Goal: Information Seeking & Learning: Learn about a topic

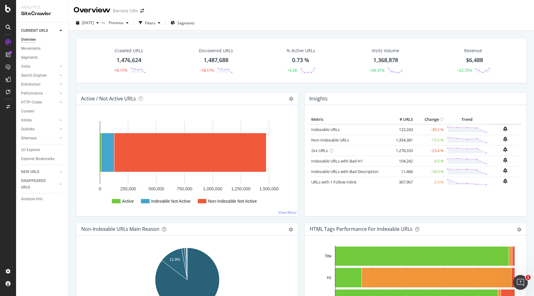
click at [136, 11] on div "Barrons 10m" at bounding box center [125, 11] width 25 height 6
click at [141, 11] on icon "arrow-right-arrow-left" at bounding box center [142, 11] width 4 height 4
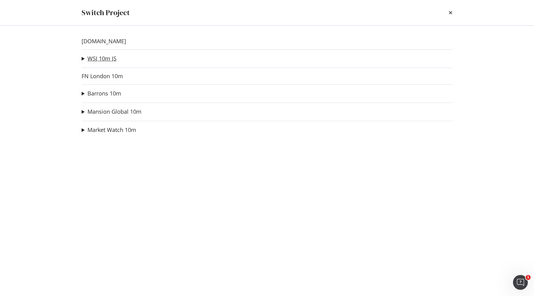
click at [105, 57] on link "WSJ 10m JS" at bounding box center [101, 58] width 29 height 6
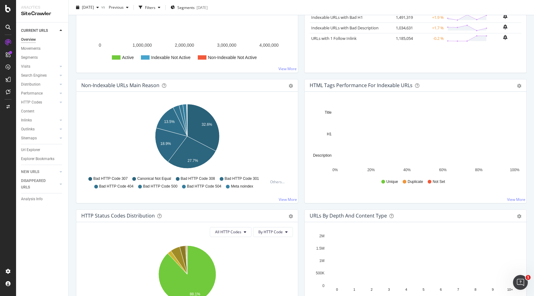
scroll to position [87, 0]
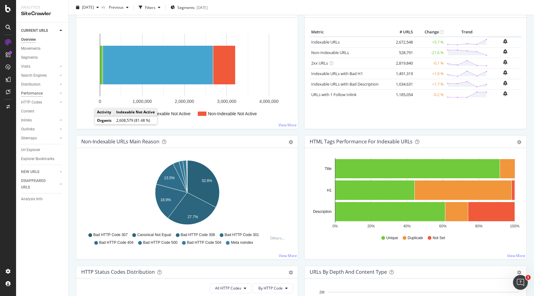
click at [40, 93] on div "Performance" at bounding box center [32, 93] width 22 height 6
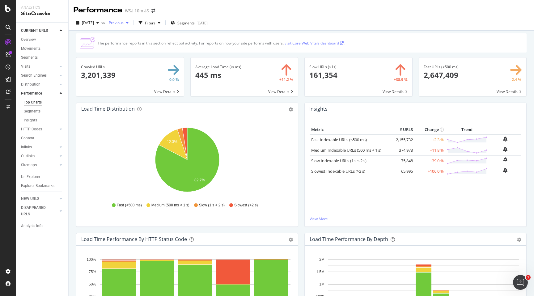
click at [129, 23] on icon "button" at bounding box center [127, 23] width 2 height 4
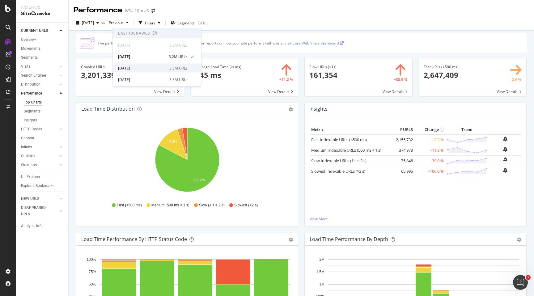
scroll to position [10, 0]
click at [145, 68] on div "[DATE]" at bounding box center [142, 70] width 48 height 6
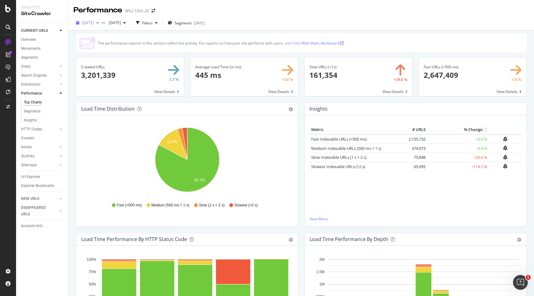
click at [101, 21] on div "button" at bounding box center [97, 23] width 7 height 4
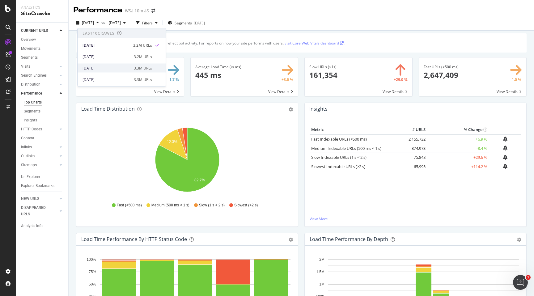
click at [106, 67] on div "[DATE]" at bounding box center [107, 68] width 48 height 6
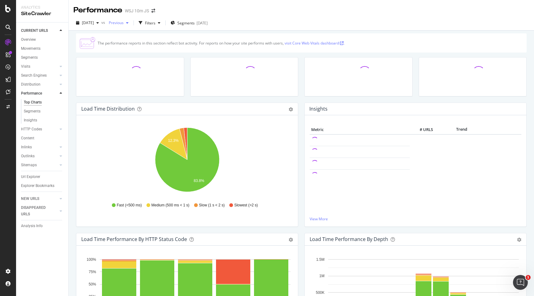
click at [124, 24] on span "Previous" at bounding box center [114, 22] width 17 height 5
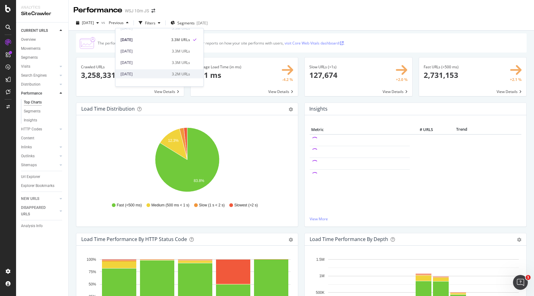
click at [137, 75] on div "[DATE]" at bounding box center [145, 74] width 48 height 6
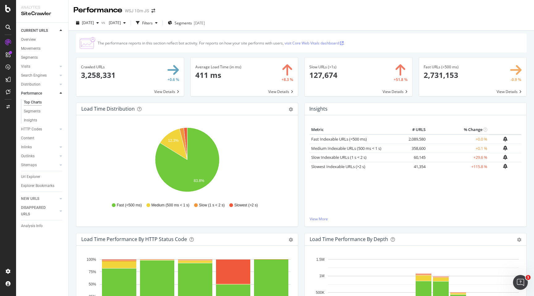
click at [216, 75] on span at bounding box center [245, 76] width 108 height 39
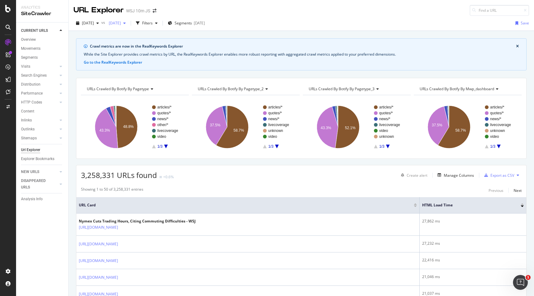
click at [121, 24] on span "[DATE]" at bounding box center [113, 22] width 15 height 5
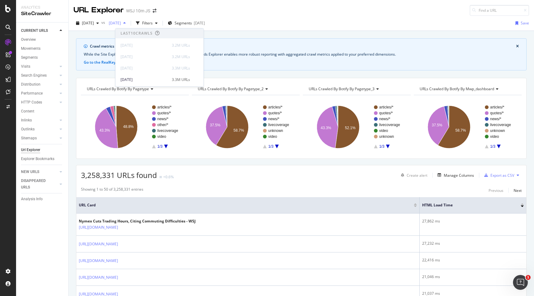
click at [121, 24] on span "[DATE]" at bounding box center [113, 22] width 15 height 5
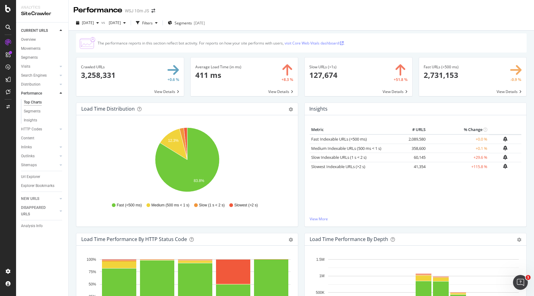
click at [308, 43] on link "visit Core Web Vitals dashboard ." at bounding box center [315, 42] width 60 height 5
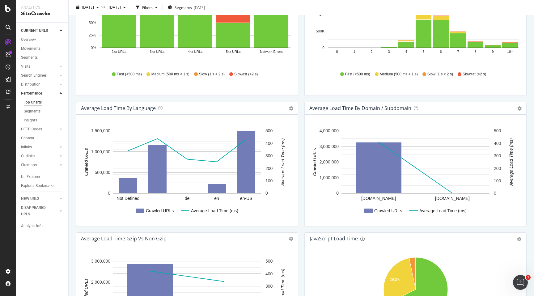
scroll to position [159, 0]
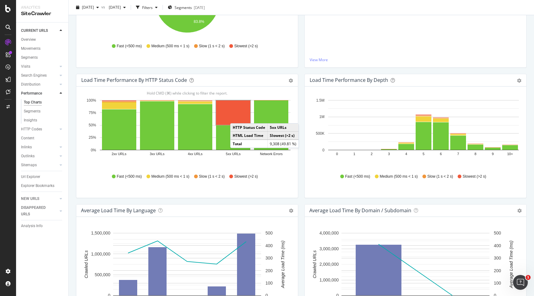
click at [235, 112] on rect "A chart." at bounding box center [233, 112] width 34 height 24
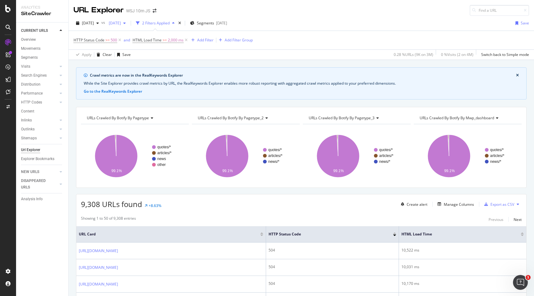
click at [128, 22] on div "button" at bounding box center [124, 23] width 7 height 4
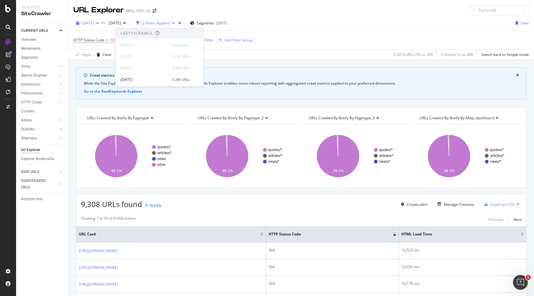
click at [89, 20] on div "[DATE]" at bounding box center [88, 23] width 28 height 9
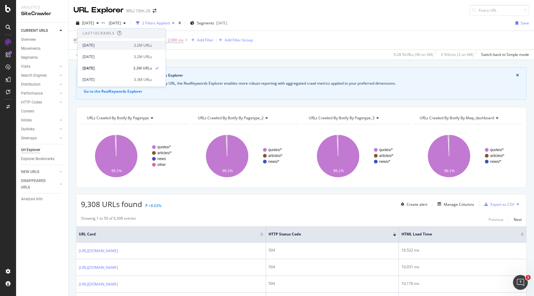
click at [99, 43] on div "[DATE]" at bounding box center [107, 46] width 48 height 6
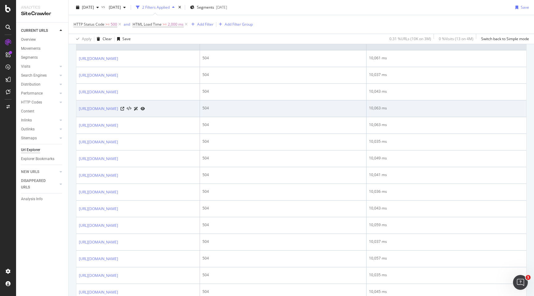
scroll to position [323, 0]
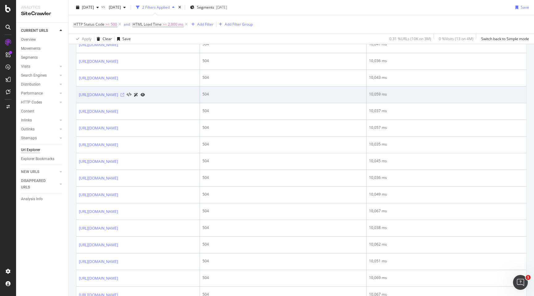
click at [124, 97] on icon at bounding box center [123, 95] width 4 height 4
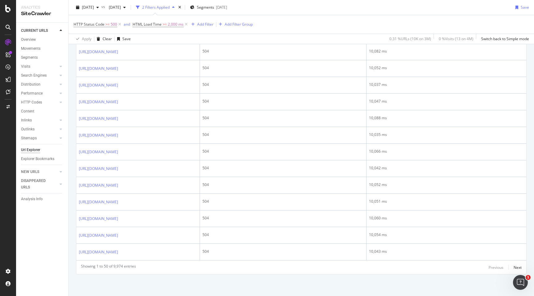
scroll to position [1185, 0]
click at [518, 265] on div "Next" at bounding box center [518, 267] width 8 height 5
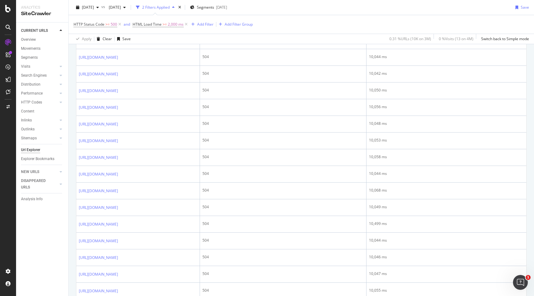
scroll to position [0, 0]
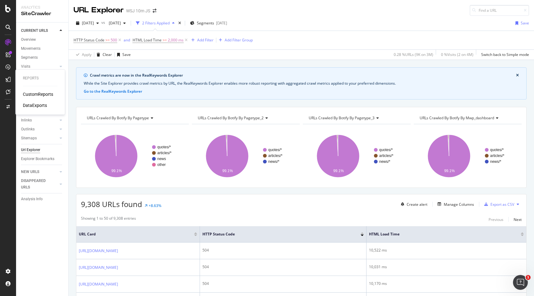
click at [27, 92] on div "CustomReports" at bounding box center [38, 94] width 30 height 6
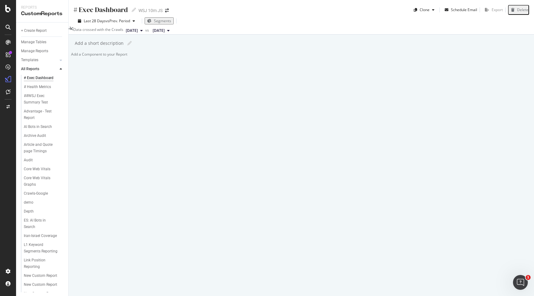
click at [71, 57] on div at bounding box center [71, 54] width 0 height 5
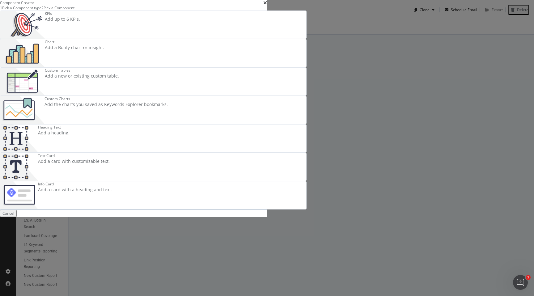
click at [168, 101] on div "Custom Charts" at bounding box center [106, 98] width 123 height 5
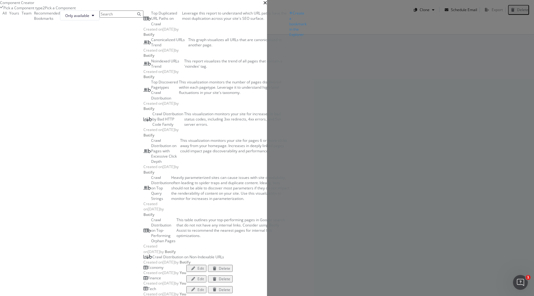
click at [43, 11] on div "Pick a Component type" at bounding box center [22, 7] width 39 height 5
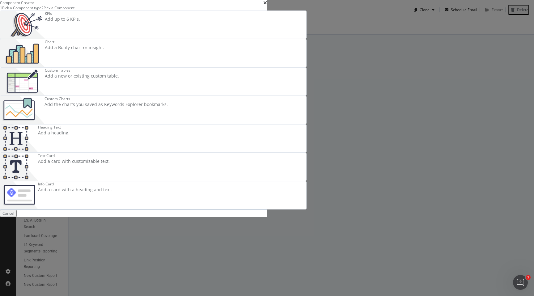
click at [104, 45] on div "Chart" at bounding box center [74, 41] width 59 height 5
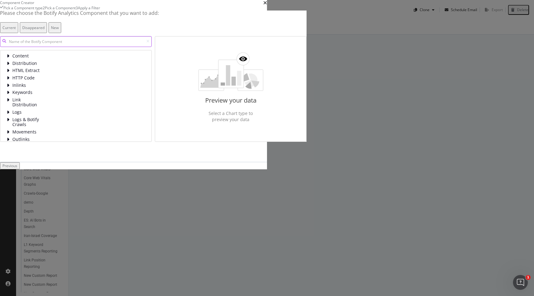
click at [143, 47] on input "modal" at bounding box center [76, 41] width 152 height 11
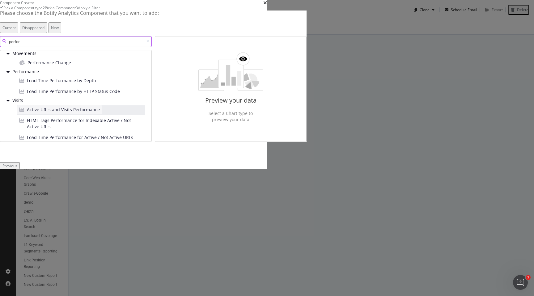
scroll to position [151, 0]
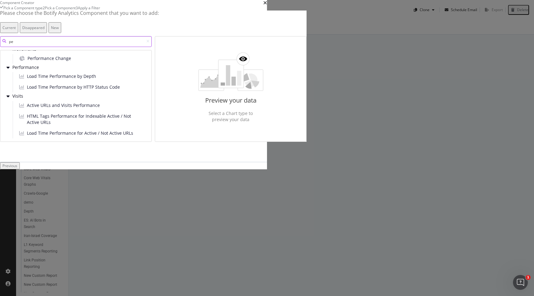
type input "p"
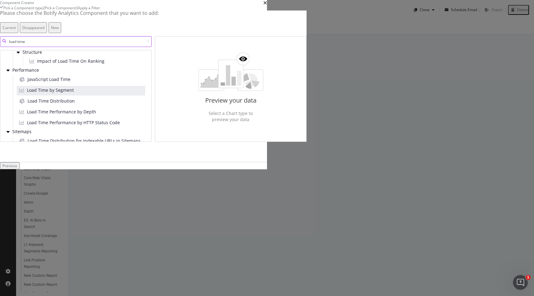
scroll to position [11, 0]
type input "load time"
drag, startPoint x: 197, startPoint y: 172, endPoint x: 311, endPoint y: 173, distance: 113.7
click at [307, 142] on div "load time Keywords Structure Impact of Load Time On Ranking Performance JavaScr…" at bounding box center [153, 89] width 307 height 106
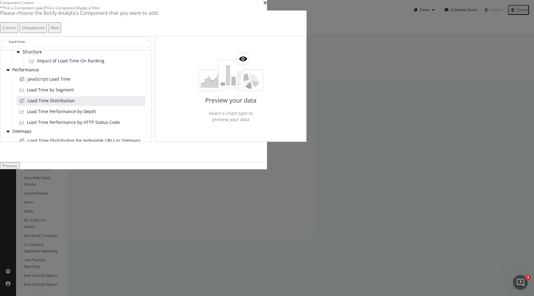
click at [145, 106] on div "Load Time Distribution" at bounding box center [81, 101] width 129 height 10
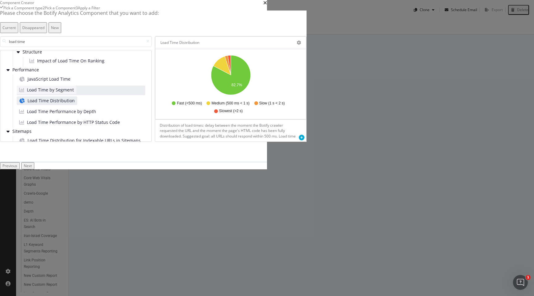
click at [76, 94] on div "Load Time by Segment" at bounding box center [47, 90] width 60 height 9
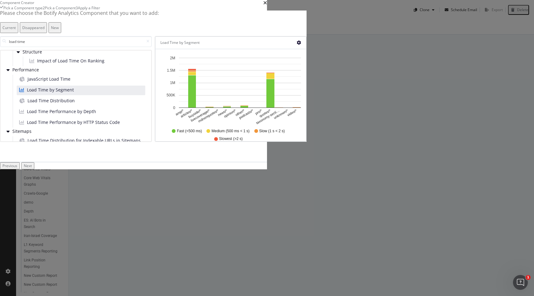
click at [301, 45] on icon "gear" at bounding box center [299, 42] width 4 height 4
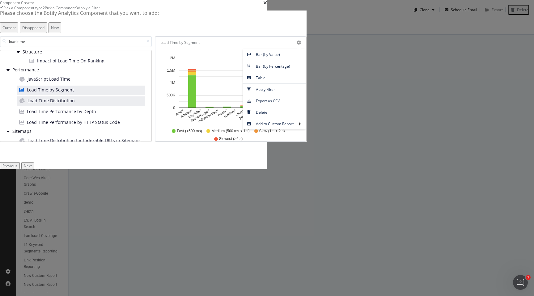
click at [145, 106] on div "Load Time Distribution" at bounding box center [81, 101] width 129 height 10
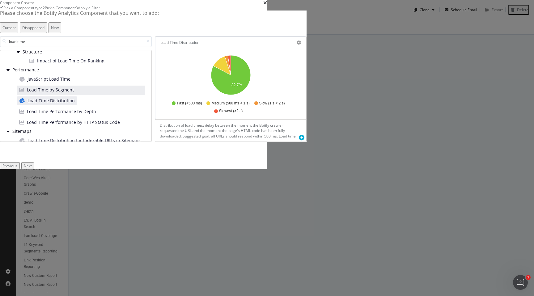
click at [306, 49] on div "Load Time Distribution Pie Table Apply Filter Export as CSV Delete Add to Custo…" at bounding box center [230, 43] width 151 height 12
click at [301, 45] on icon "gear" at bounding box center [299, 42] width 4 height 4
click at [267, 5] on icon "times" at bounding box center [265, 2] width 4 height 5
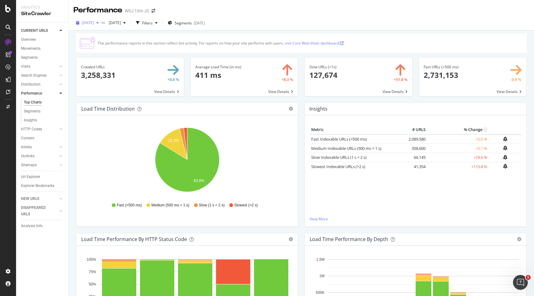
click at [94, 23] on span "[DATE]" at bounding box center [88, 22] width 12 height 5
click at [103, 45] on div "[DATE]" at bounding box center [107, 45] width 48 height 6
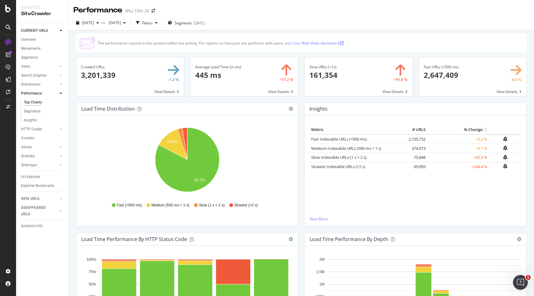
click at [253, 81] on span at bounding box center [245, 76] width 108 height 39
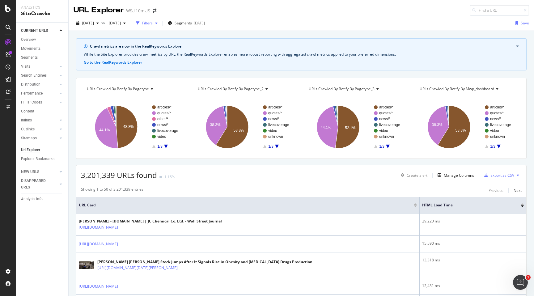
click at [153, 24] on div "Filters" at bounding box center [147, 22] width 11 height 5
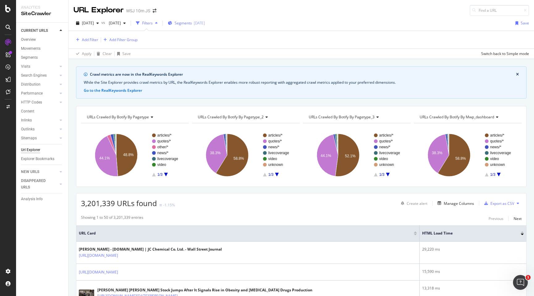
click at [192, 22] on span "Segments" at bounding box center [183, 22] width 17 height 5
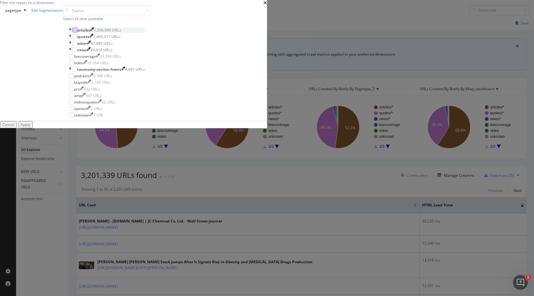
click at [77, 32] on div "modal" at bounding box center [74, 30] width 5 height 5
click at [33, 128] on button "Apply" at bounding box center [25, 124] width 15 height 7
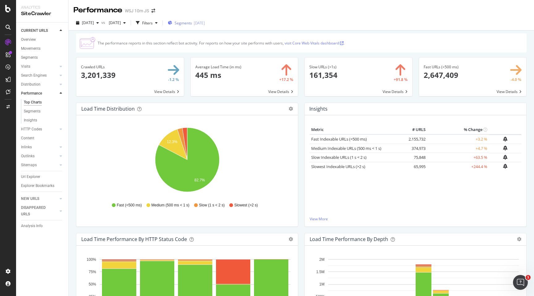
click at [205, 24] on div "[DATE]" at bounding box center [199, 22] width 11 height 5
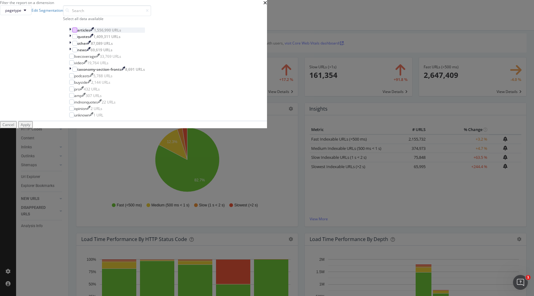
click at [77, 32] on div "modal" at bounding box center [74, 30] width 5 height 5
click at [30, 127] on div "Apply" at bounding box center [26, 124] width 10 height 5
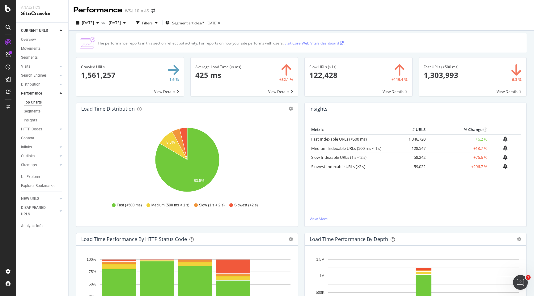
click at [218, 73] on span at bounding box center [245, 76] width 108 height 39
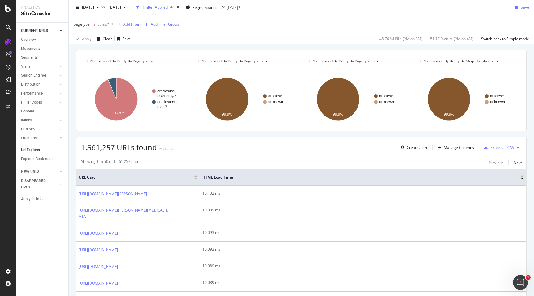
scroll to position [123, 0]
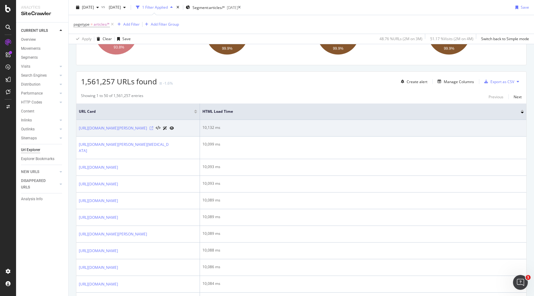
click at [153, 130] on icon at bounding box center [152, 128] width 4 height 4
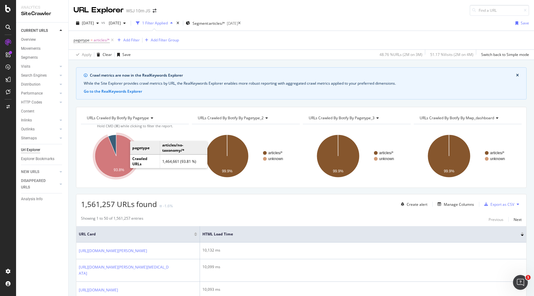
scroll to position [113, 0]
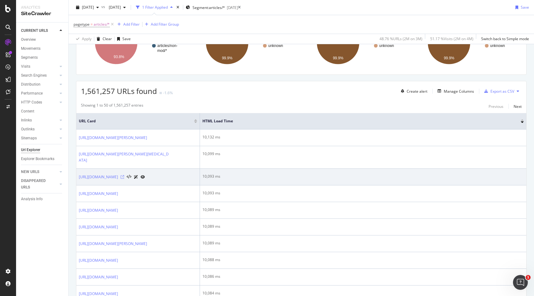
click at [124, 179] on icon at bounding box center [123, 177] width 4 height 4
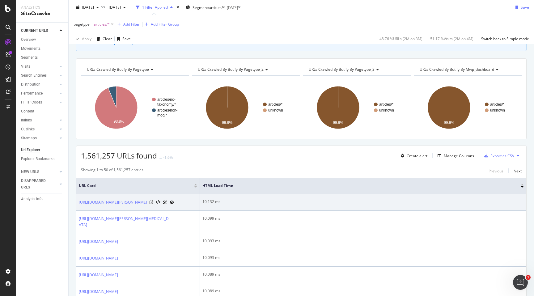
scroll to position [0, 0]
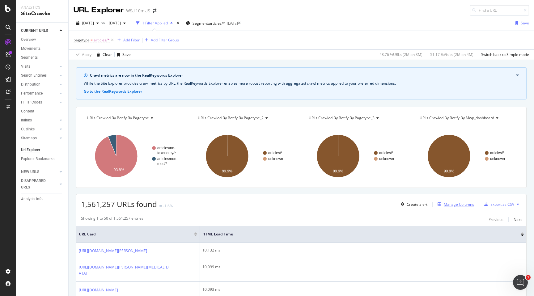
click at [456, 204] on div "Manage Columns" at bounding box center [459, 204] width 30 height 5
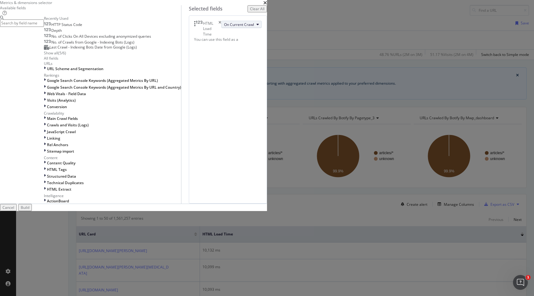
click at [262, 28] on button "On Current Crawl" at bounding box center [241, 24] width 40 height 7
click at [319, 123] on span "Diff Between Crawls" at bounding box center [304, 121] width 35 height 6
click at [29, 210] on div "Build" at bounding box center [25, 207] width 9 height 5
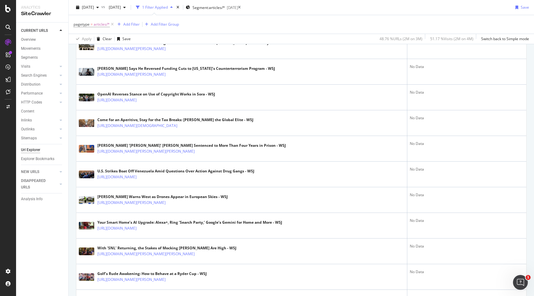
scroll to position [144, 0]
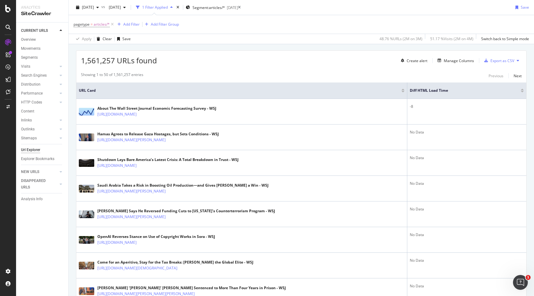
click at [523, 92] on div at bounding box center [522, 92] width 3 height 2
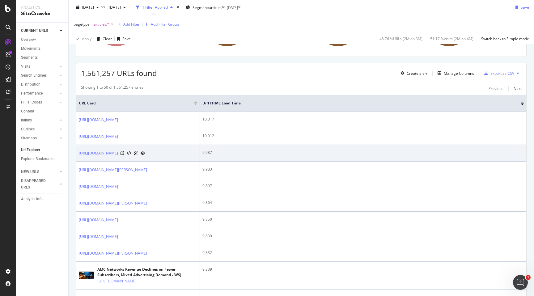
scroll to position [58, 0]
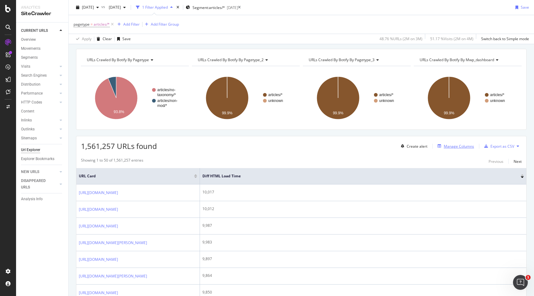
click at [451, 147] on div "Manage Columns" at bounding box center [459, 146] width 30 height 5
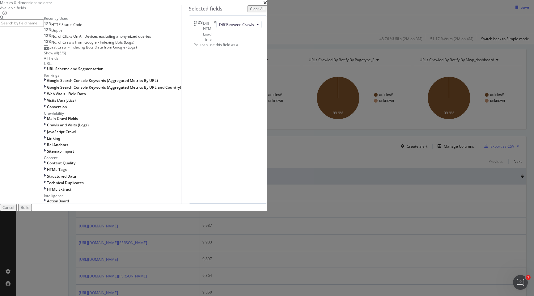
scroll to position [147, 0]
click at [47, 129] on div "modal" at bounding box center [45, 131] width 3 height 5
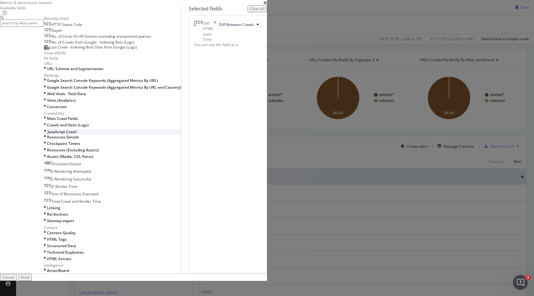
click at [48, 129] on div "modal" at bounding box center [46, 131] width 4 height 5
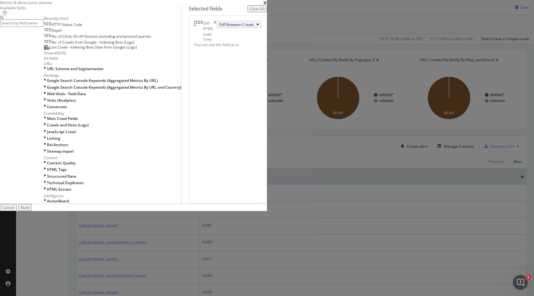
click at [254, 27] on span "Diff Between Crawls" at bounding box center [236, 24] width 35 height 5
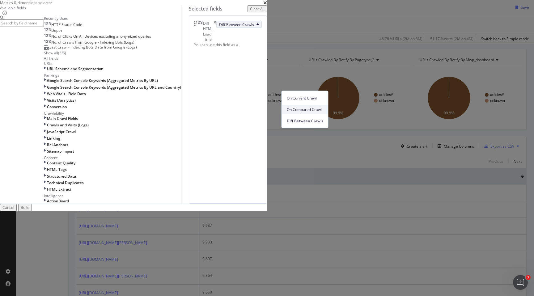
click at [316, 109] on span "On Compared Crawl" at bounding box center [305, 110] width 36 height 6
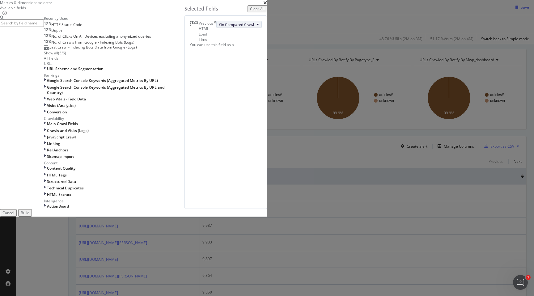
click at [254, 27] on span "On Compared Crawl" at bounding box center [236, 24] width 35 height 5
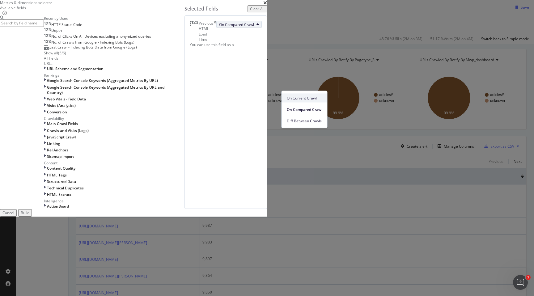
click at [313, 95] on div "On Current Crawl" at bounding box center [304, 98] width 45 height 9
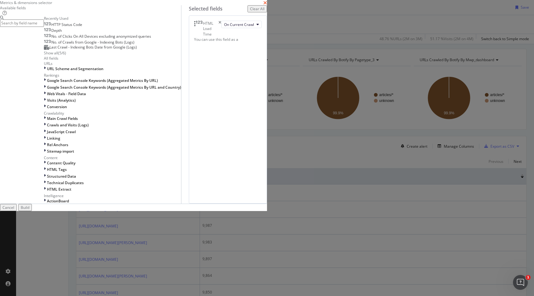
click at [267, 5] on icon "times" at bounding box center [265, 2] width 4 height 5
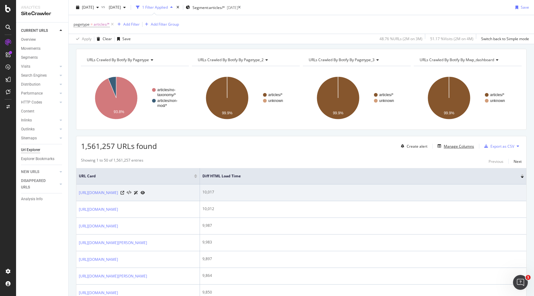
scroll to position [0, 0]
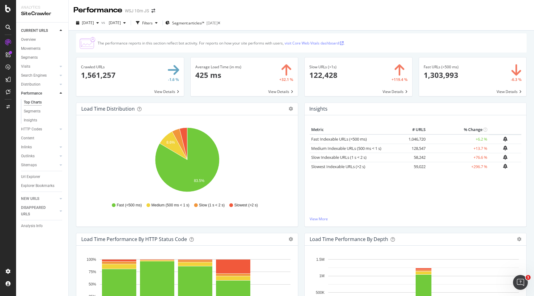
click at [349, 72] on span at bounding box center [359, 76] width 108 height 39
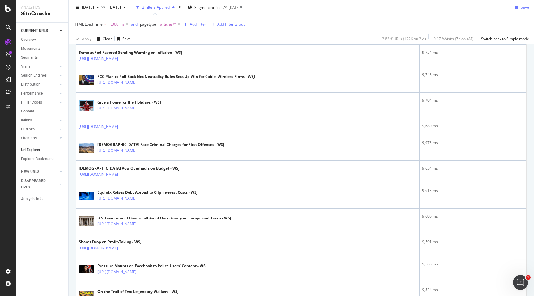
scroll to position [1016, 0]
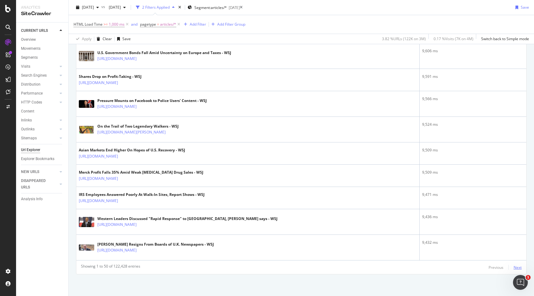
click at [515, 267] on div "Next" at bounding box center [518, 267] width 8 height 5
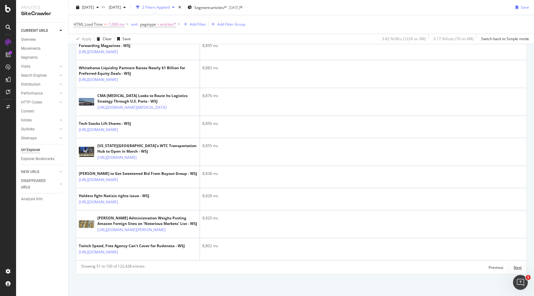
scroll to position [1401, 0]
click at [143, 4] on icon at bounding box center [141, 2] width 4 height 4
click at [517, 267] on div "Next" at bounding box center [518, 267] width 8 height 5
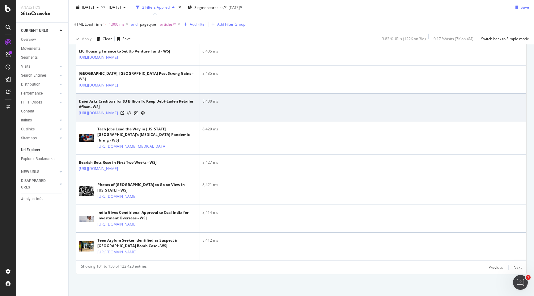
scroll to position [1645, 0]
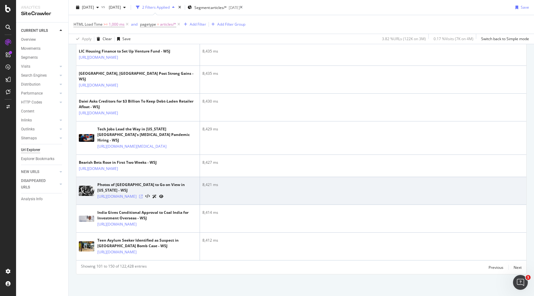
click at [143, 195] on icon at bounding box center [141, 197] width 4 height 4
